Goal: Transaction & Acquisition: Purchase product/service

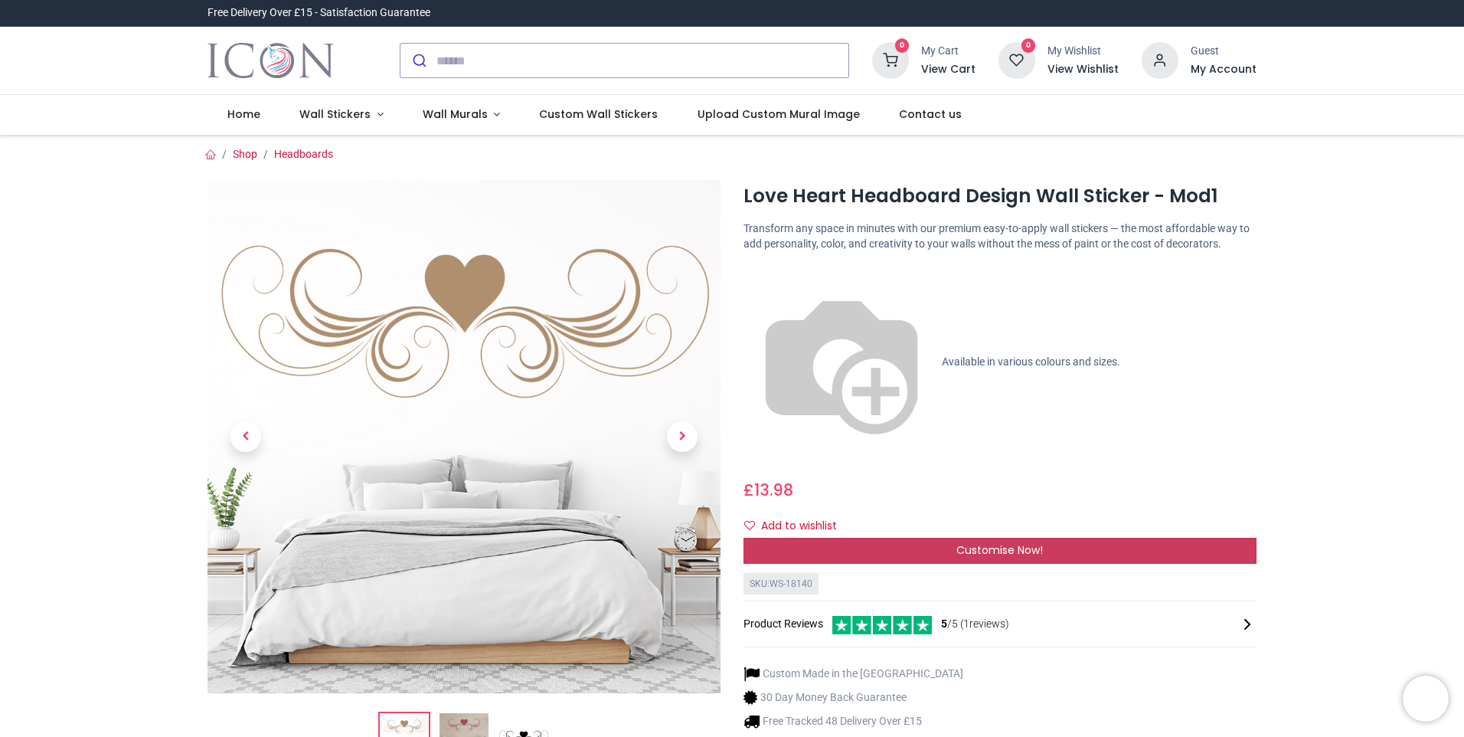
click at [983, 542] on span "Customise Now!" at bounding box center [999, 549] width 87 height 15
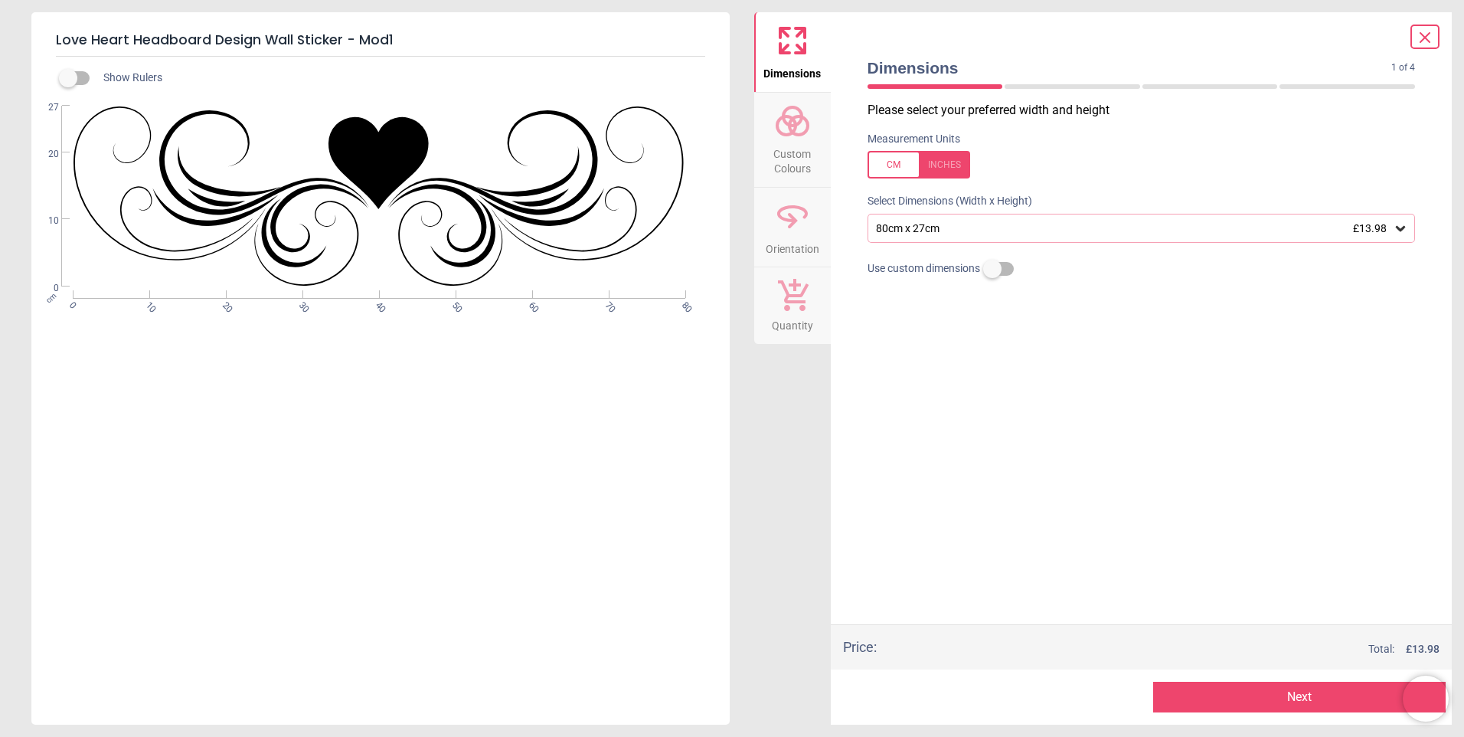
click at [889, 171] on div at bounding box center [919, 165] width 103 height 28
click at [1311, 233] on div "31.5" x 10.6" (2ft 7" x 0ft 11") £13.98" at bounding box center [1133, 228] width 519 height 13
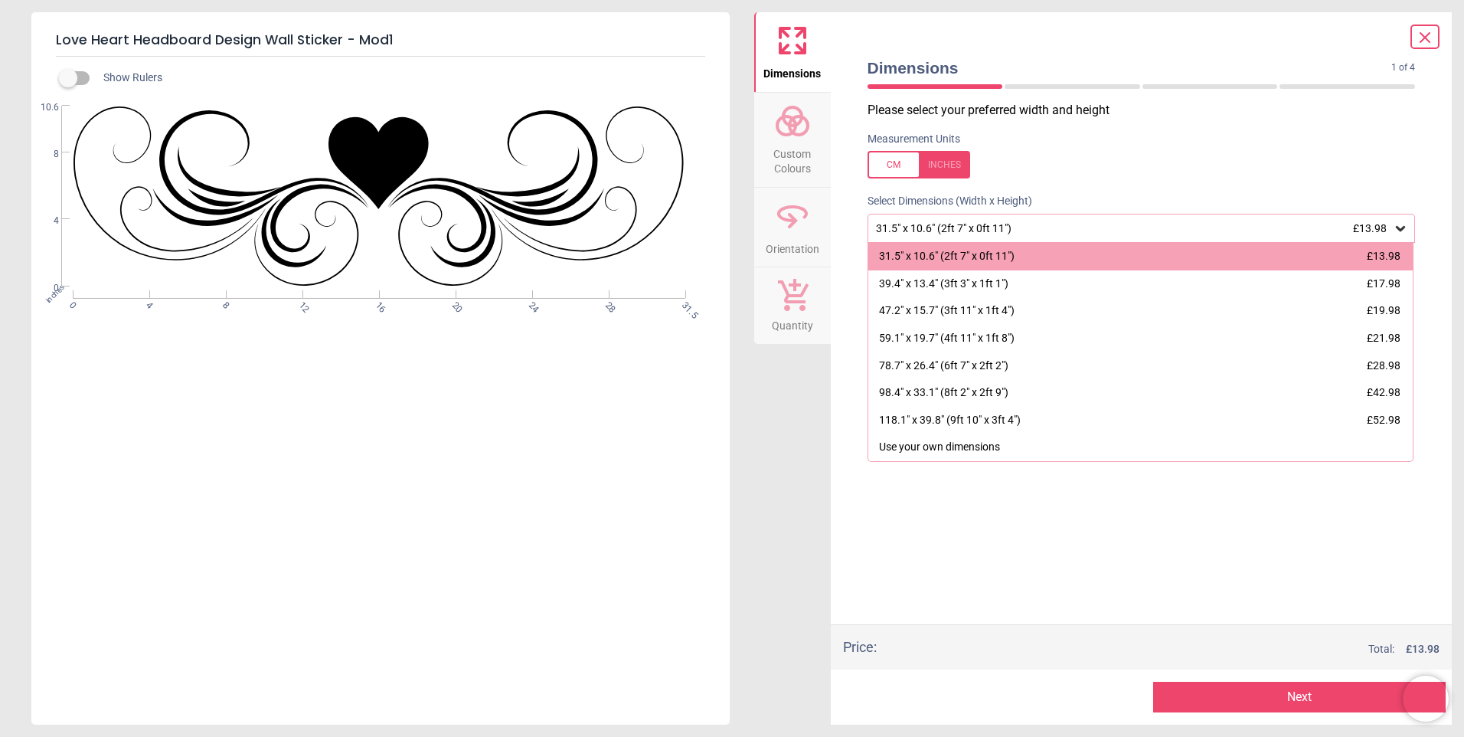
click at [949, 171] on div at bounding box center [919, 165] width 103 height 28
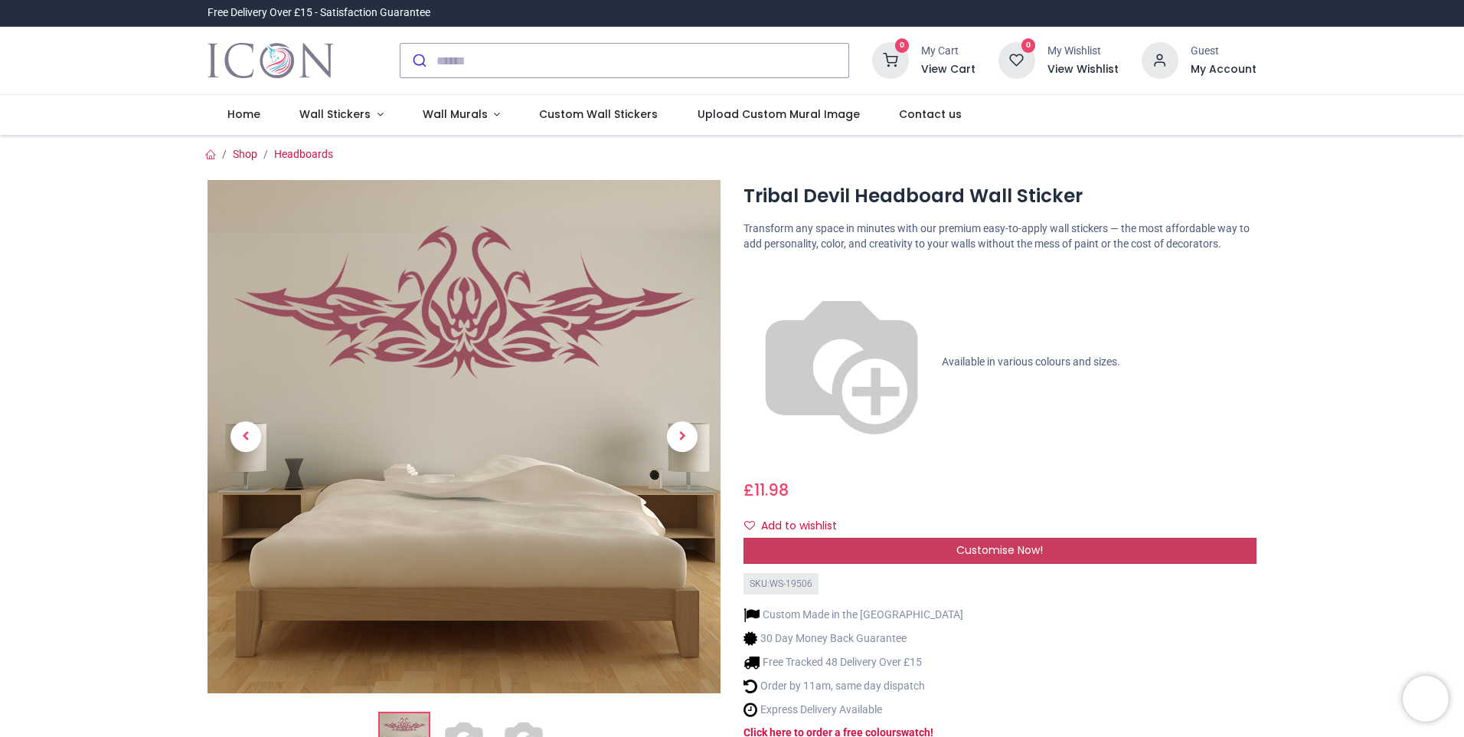
click at [943, 538] on div "Customise Now!" at bounding box center [999, 551] width 513 height 26
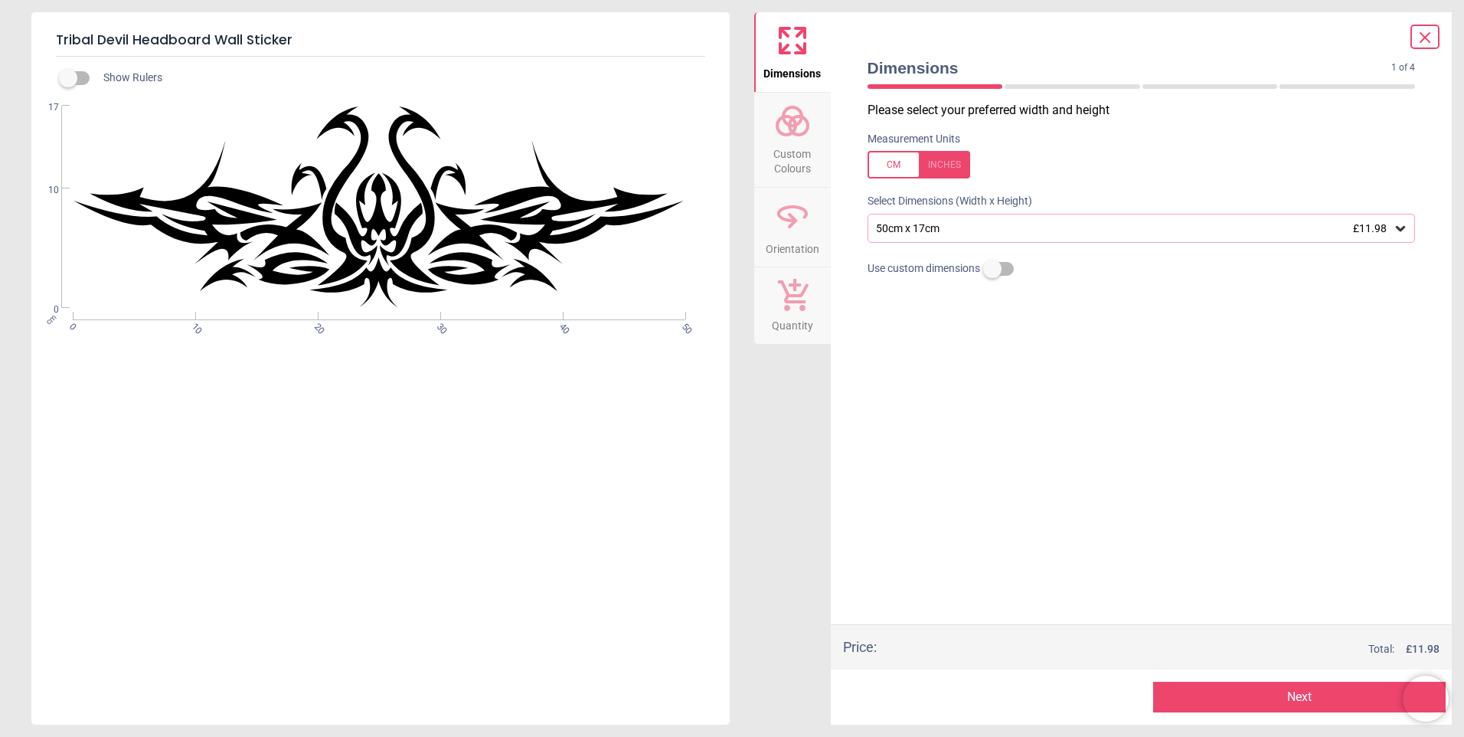
click at [925, 227] on div "50cm x 17cm £11.98" at bounding box center [1133, 228] width 519 height 13
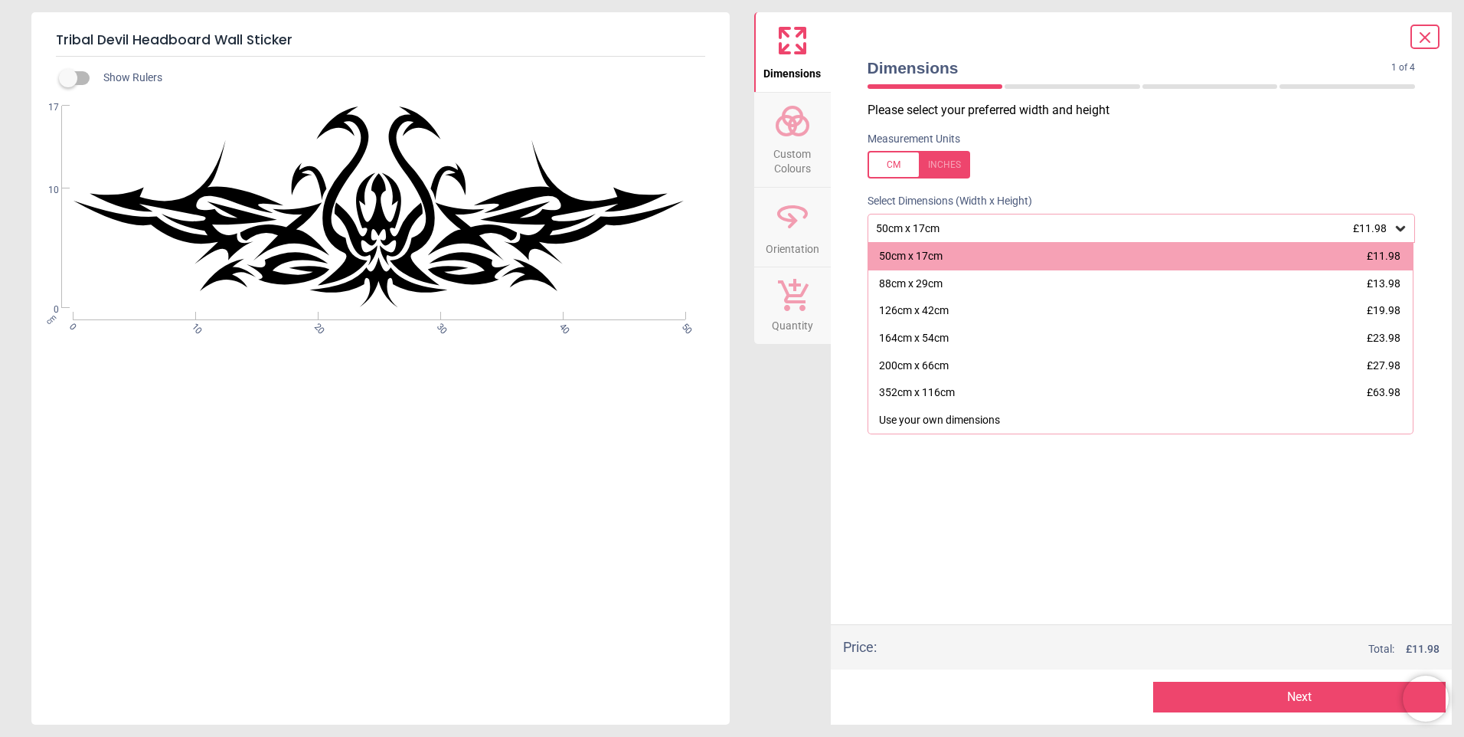
click at [933, 229] on div "50cm x 17cm £11.98" at bounding box center [1133, 228] width 519 height 13
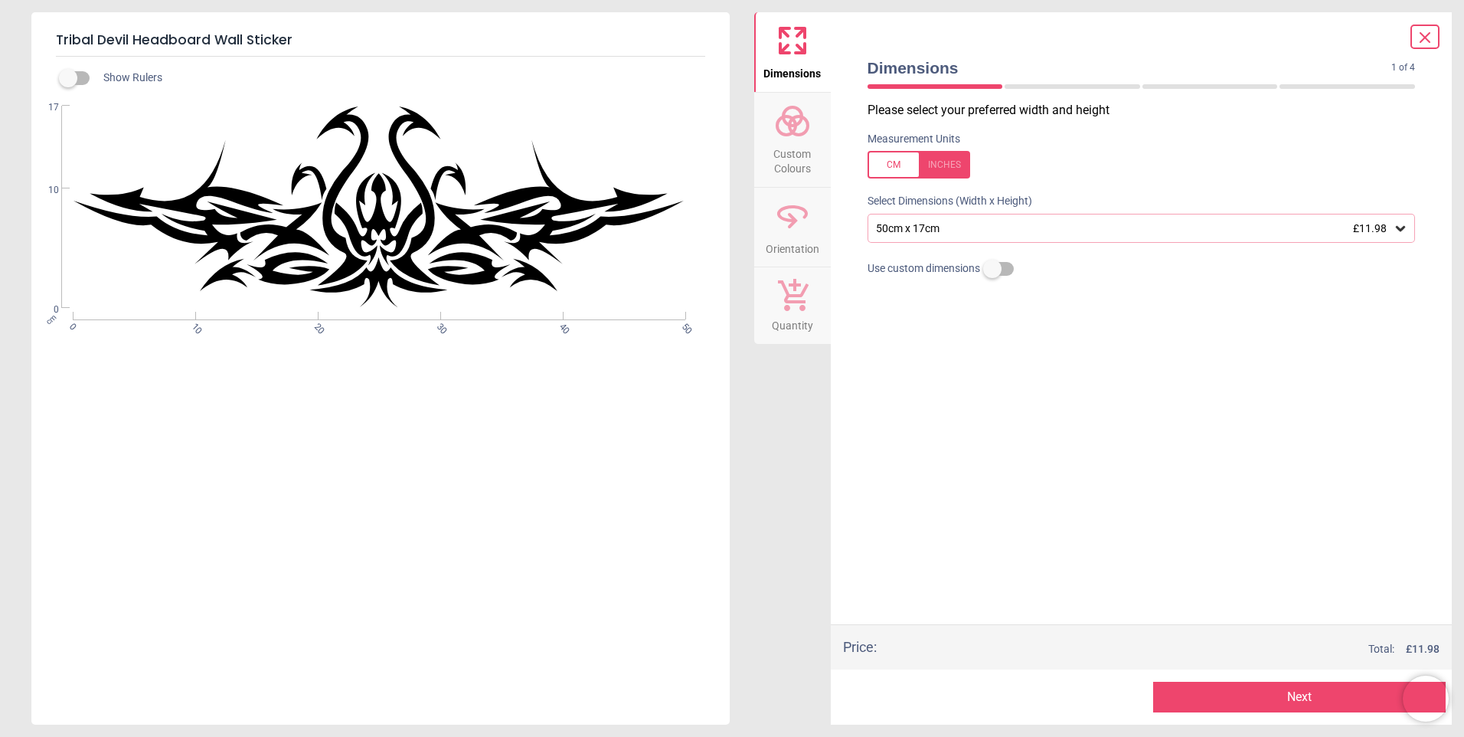
drag, startPoint x: 580, startPoint y: 306, endPoint x: 538, endPoint y: 294, distance: 44.6
click at [557, 299] on div "WS-19506 Created with Snap null" at bounding box center [378, 207] width 695 height 202
